Goal: Task Accomplishment & Management: Manage account settings

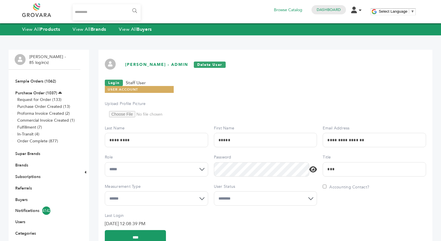
click at [232, 91] on ul "USER ACCOUNT" at bounding box center [266, 90] width 322 height 9
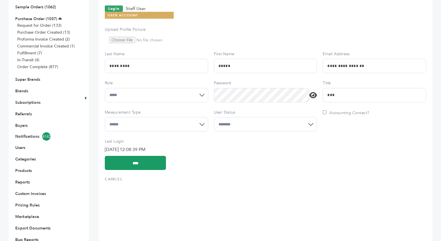
scroll to position [93, 0]
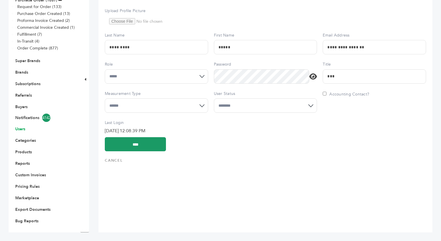
click at [21, 127] on link "Users" at bounding box center [20, 128] width 10 height 5
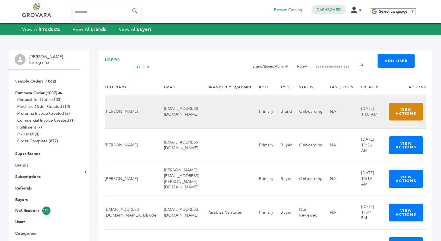
click at [424, 117] on button "View Actions" at bounding box center [406, 112] width 34 height 18
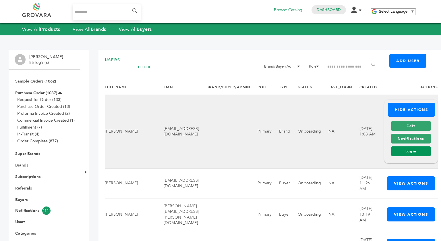
click at [431, 150] on link "Login" at bounding box center [411, 151] width 39 height 10
